Goal: Check status: Check status

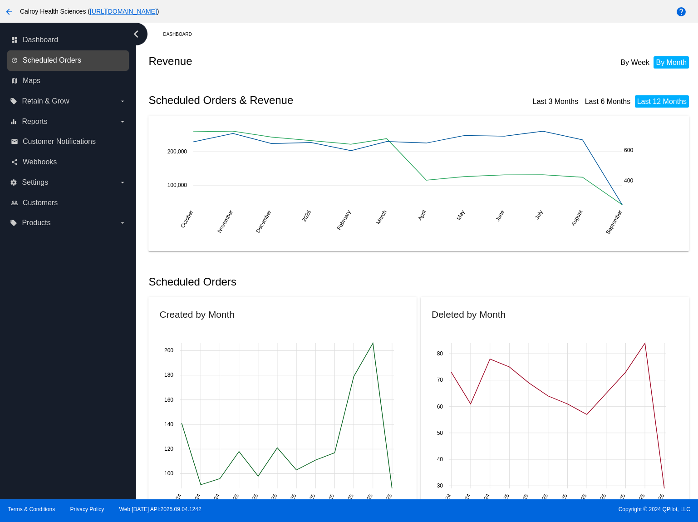
click at [72, 57] on span "Scheduled Orders" at bounding box center [52, 60] width 59 height 8
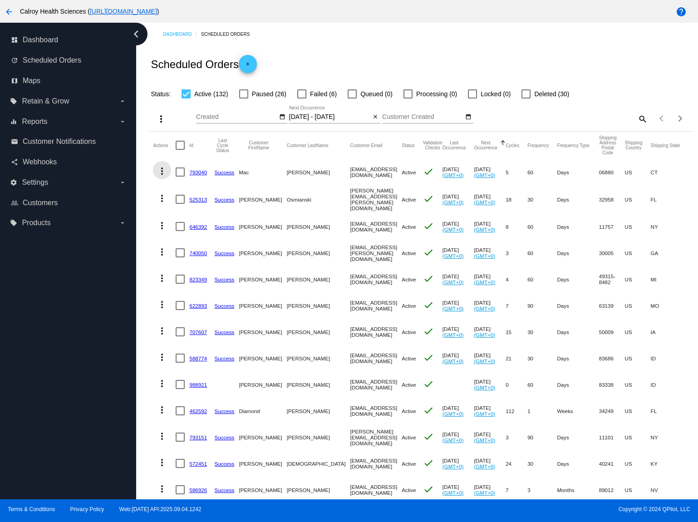
click at [165, 173] on mat-icon "more_vert" at bounding box center [162, 171] width 11 height 11
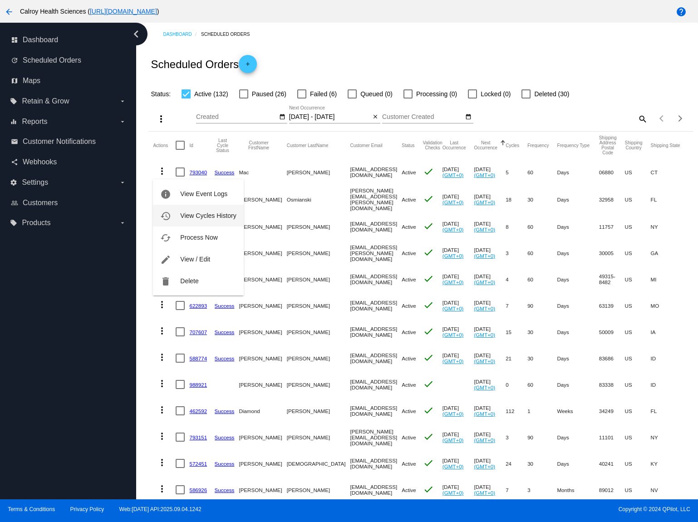
click at [216, 218] on span "View Cycles History" at bounding box center [208, 215] width 56 height 7
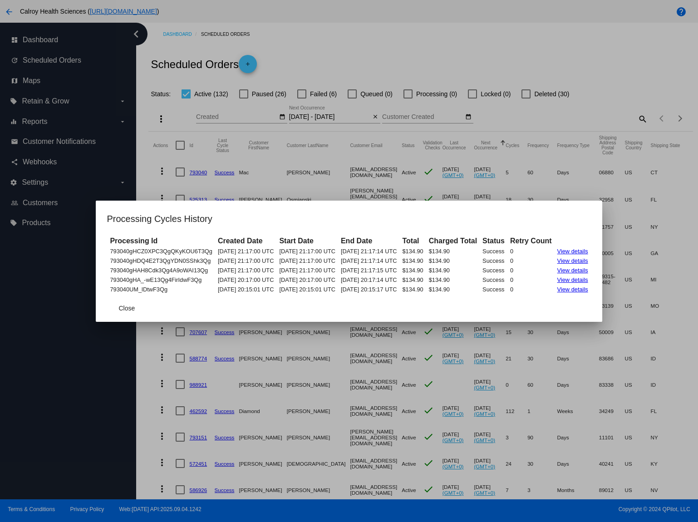
click at [588, 250] on link "View details" at bounding box center [572, 251] width 31 height 7
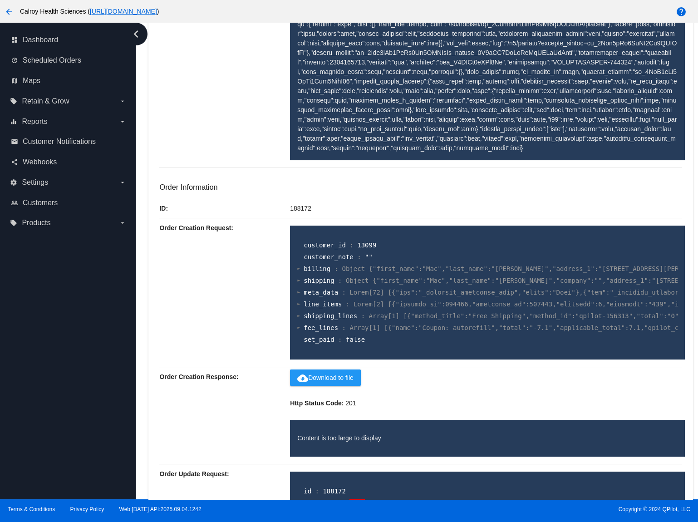
scroll to position [539, 0]
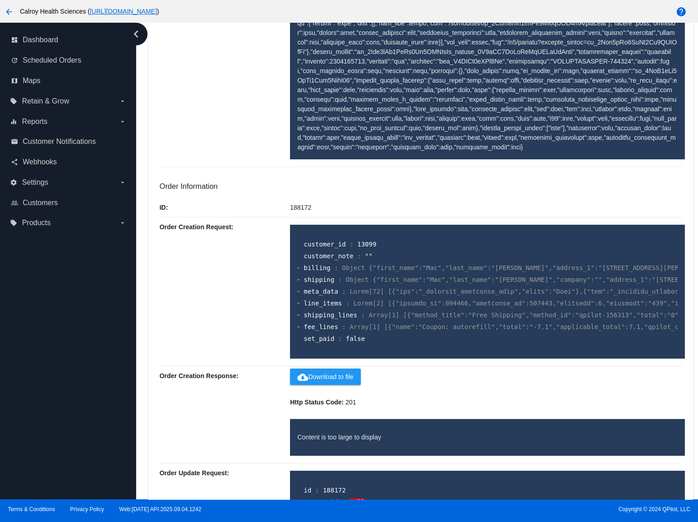
click at [335, 380] on span "cloud_download Download to file" at bounding box center [325, 376] width 56 height 7
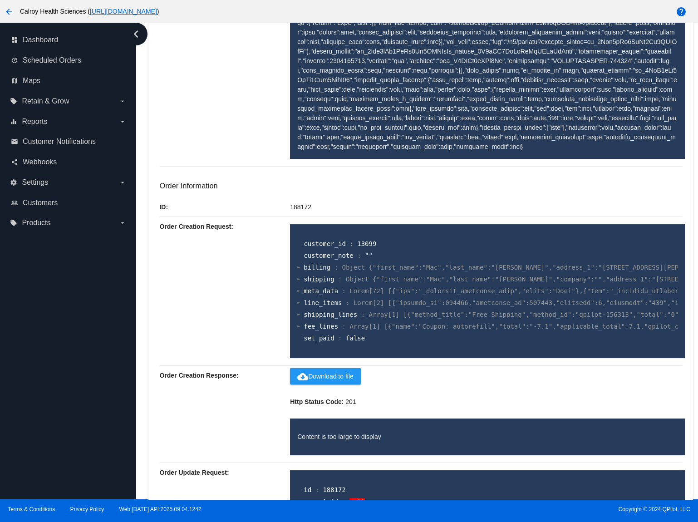
scroll to position [539, 0]
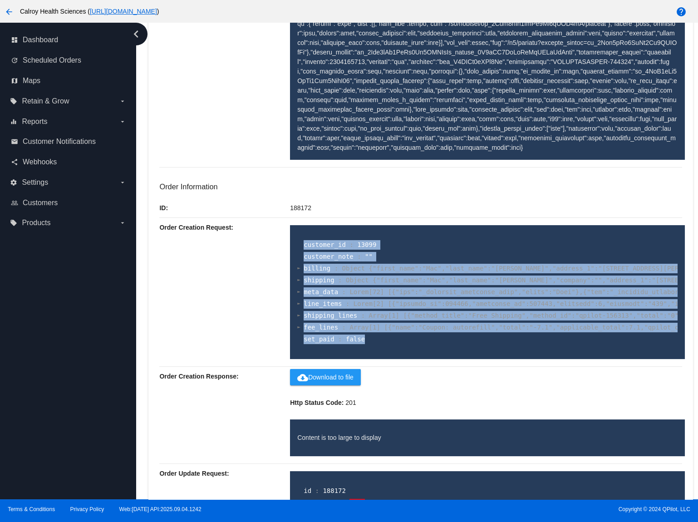
drag, startPoint x: 371, startPoint y: 339, endPoint x: 295, endPoint y: 247, distance: 119.3
click at [297, 247] on section "customer_id : 13099 customer_note : "" billing : Object {"first_name":"Mac","la…" at bounding box center [487, 292] width 380 height 107
copy section "customer_id : 13099 customer_note : "" billing : Object {"first_name":"Mac","la…"
